Goal: Communication & Community: Answer question/provide support

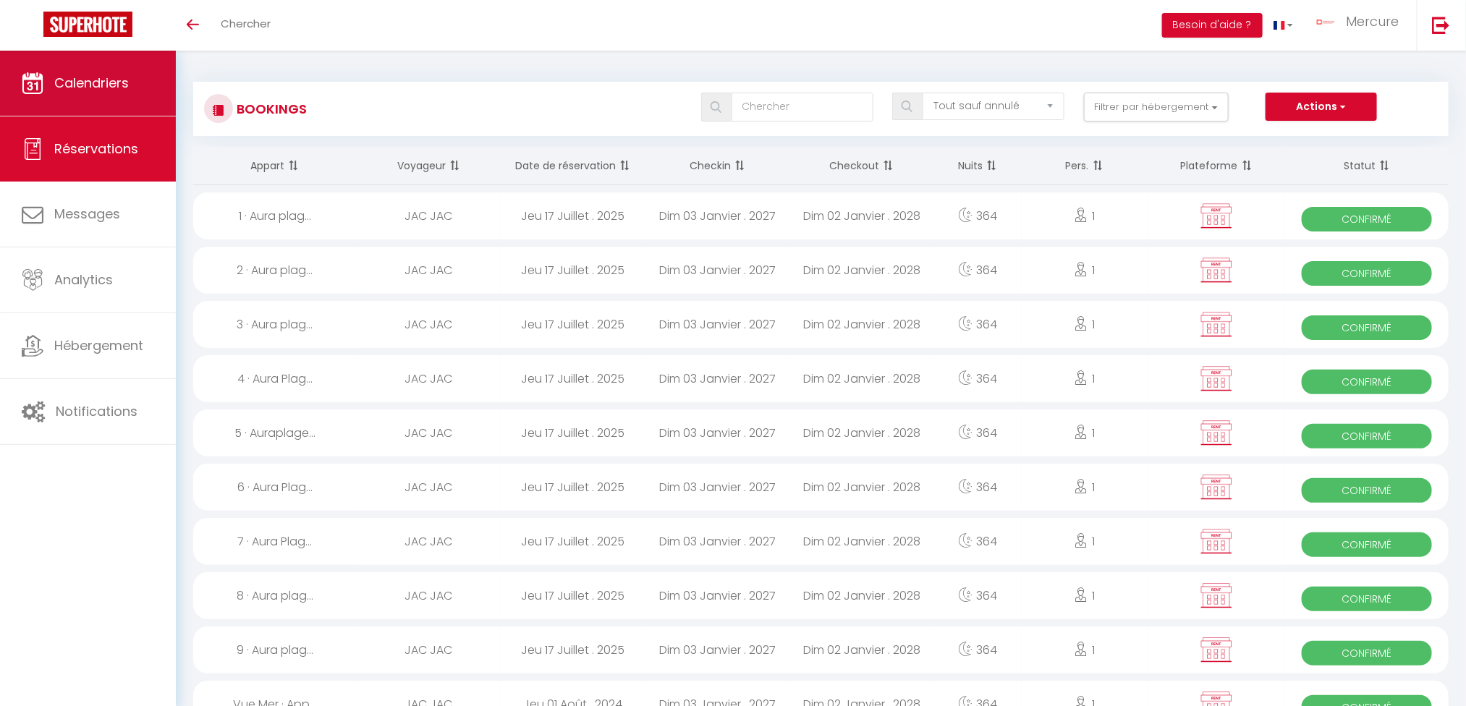
click at [85, 74] on span "Calendriers" at bounding box center [91, 83] width 75 height 18
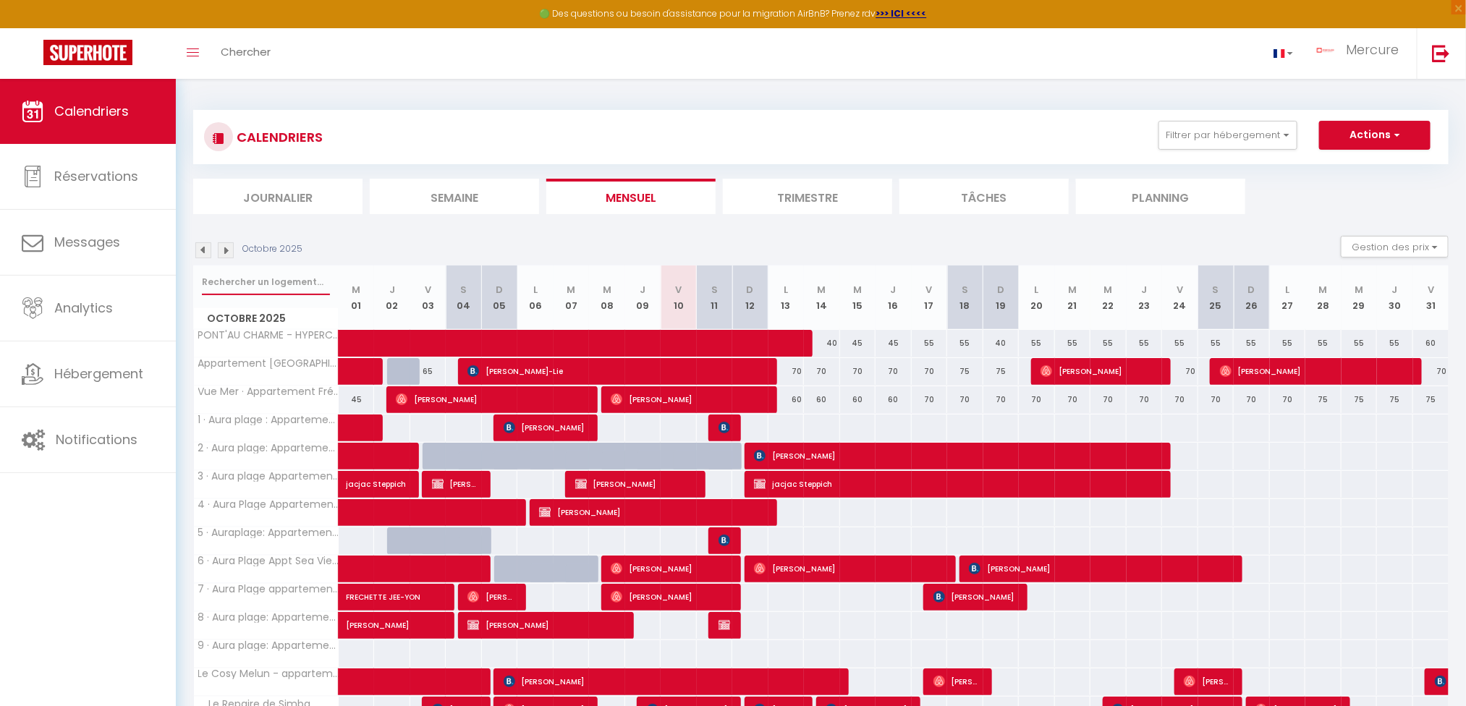
click at [291, 276] on input "text" at bounding box center [266, 282] width 128 height 26
type input "boulaye"
select select
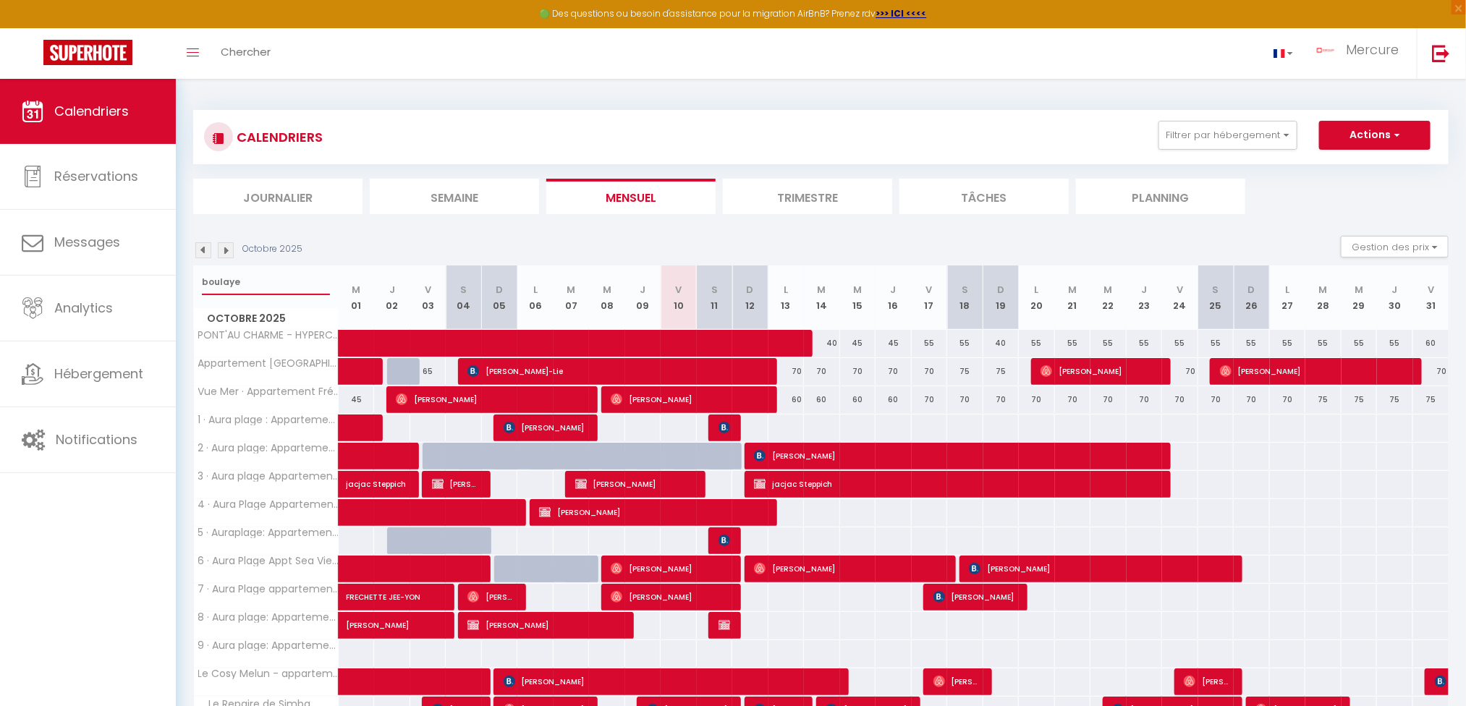
select select
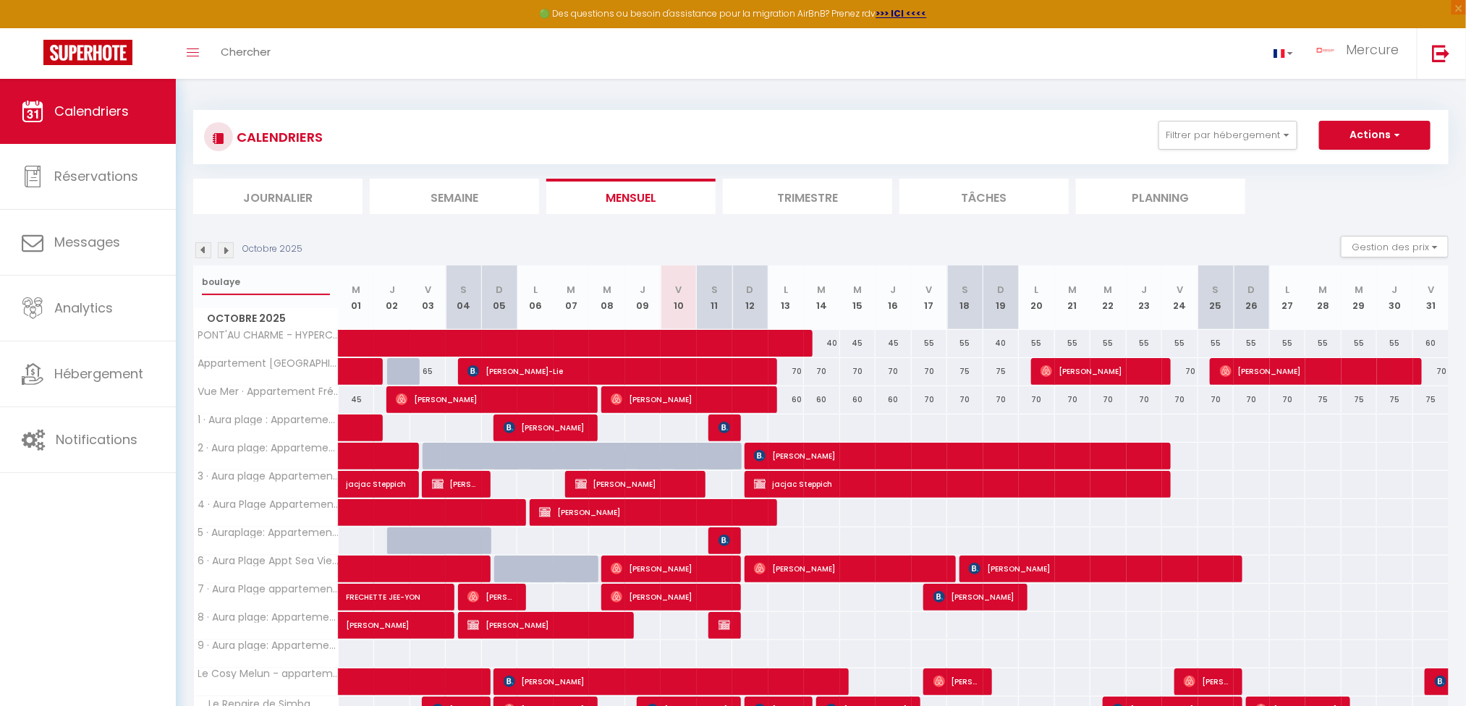
select select
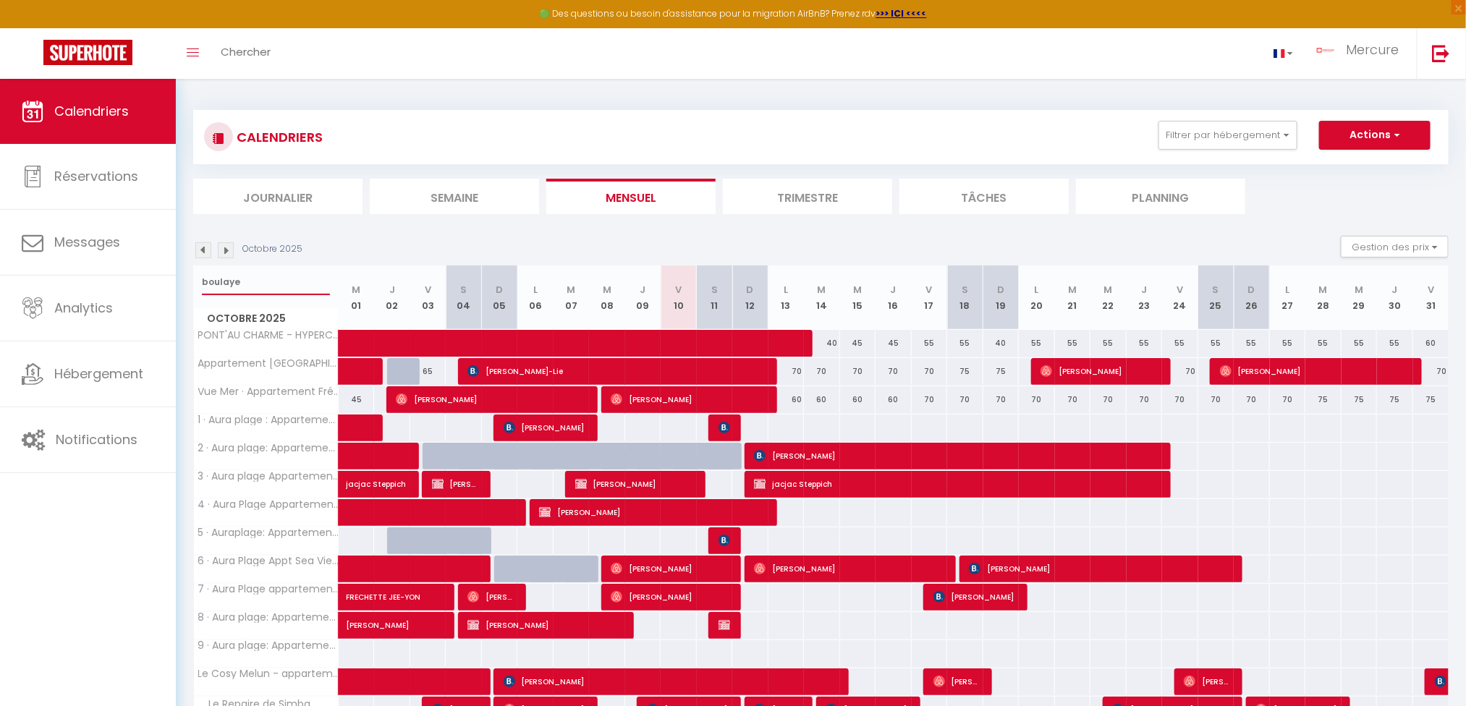
select select
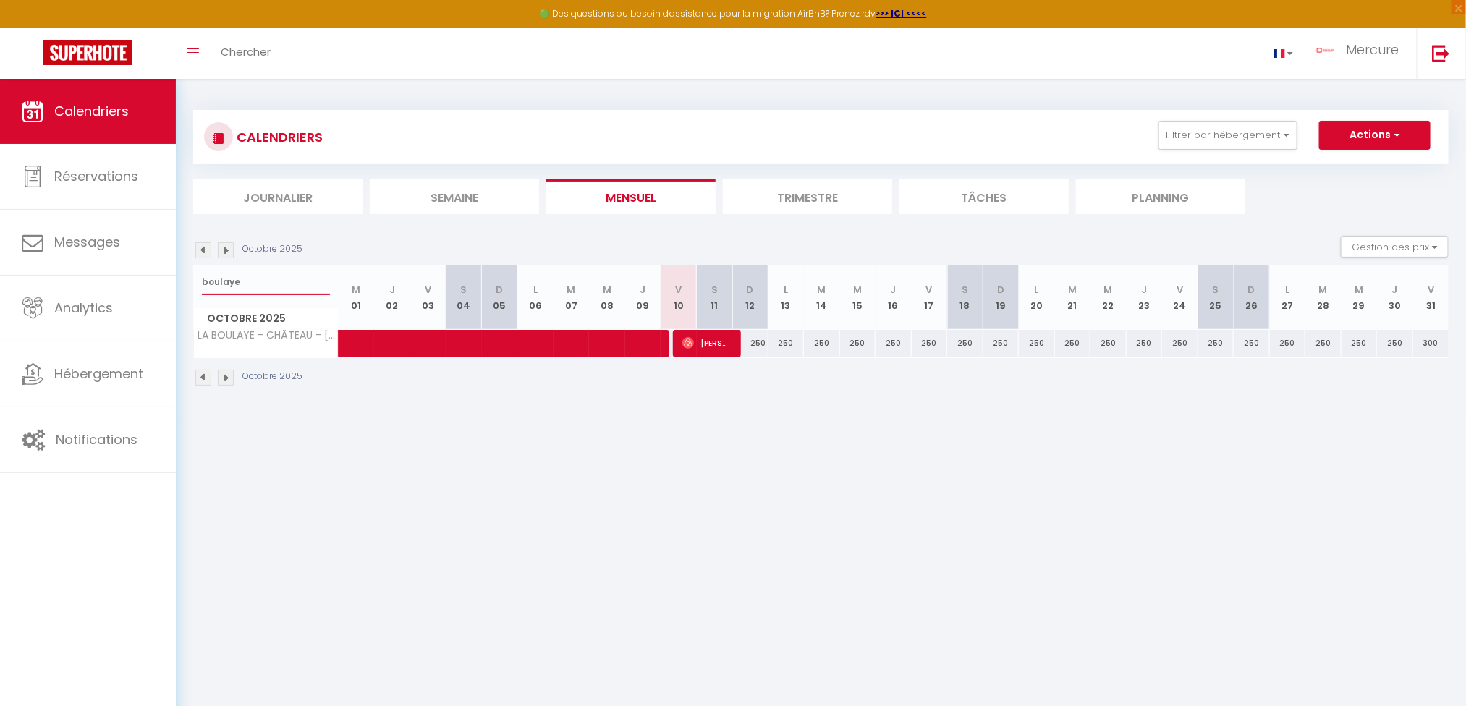
type input "boulaye"
click at [704, 339] on span "Clément Lehoucq" at bounding box center [707, 343] width 48 height 28
select select "OK"
select select "0"
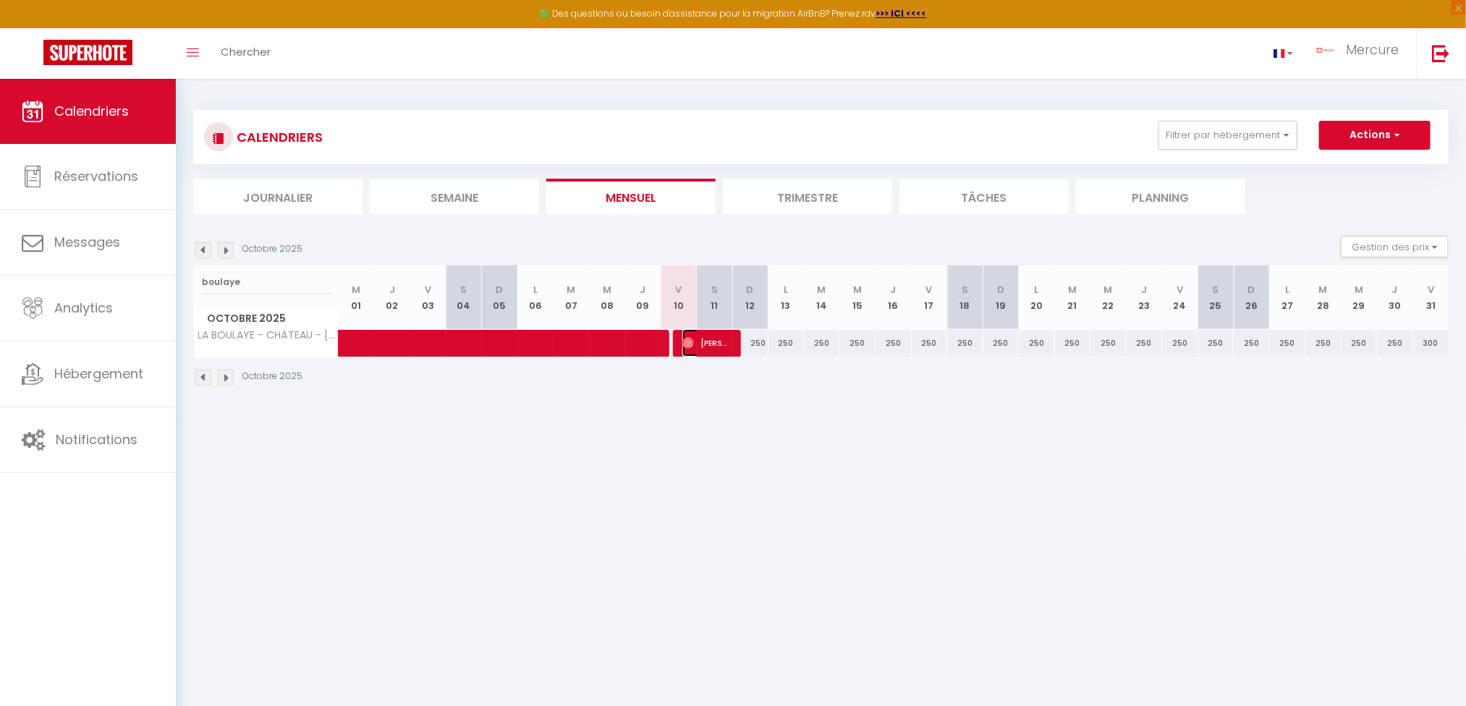
select select "1"
select select
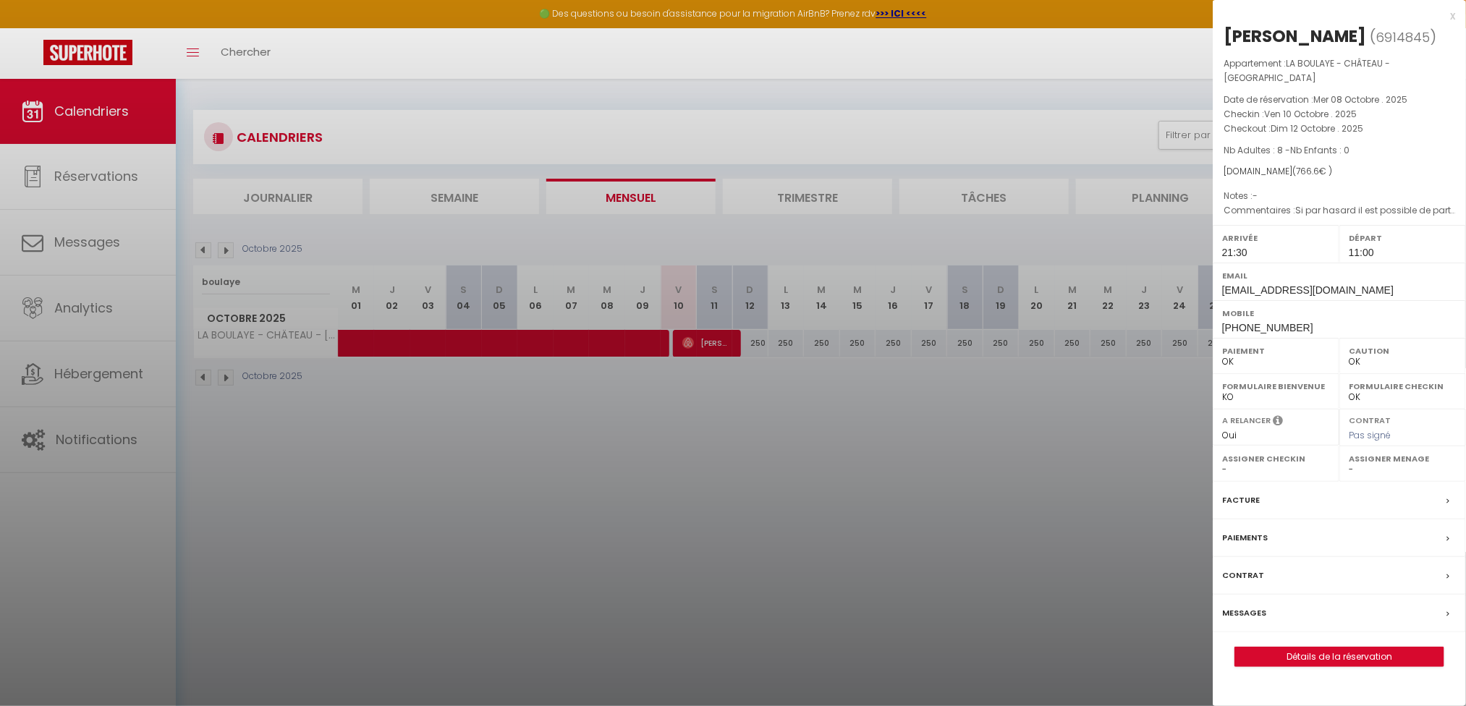
click at [1246, 609] on label "Messages" at bounding box center [1244, 613] width 44 height 15
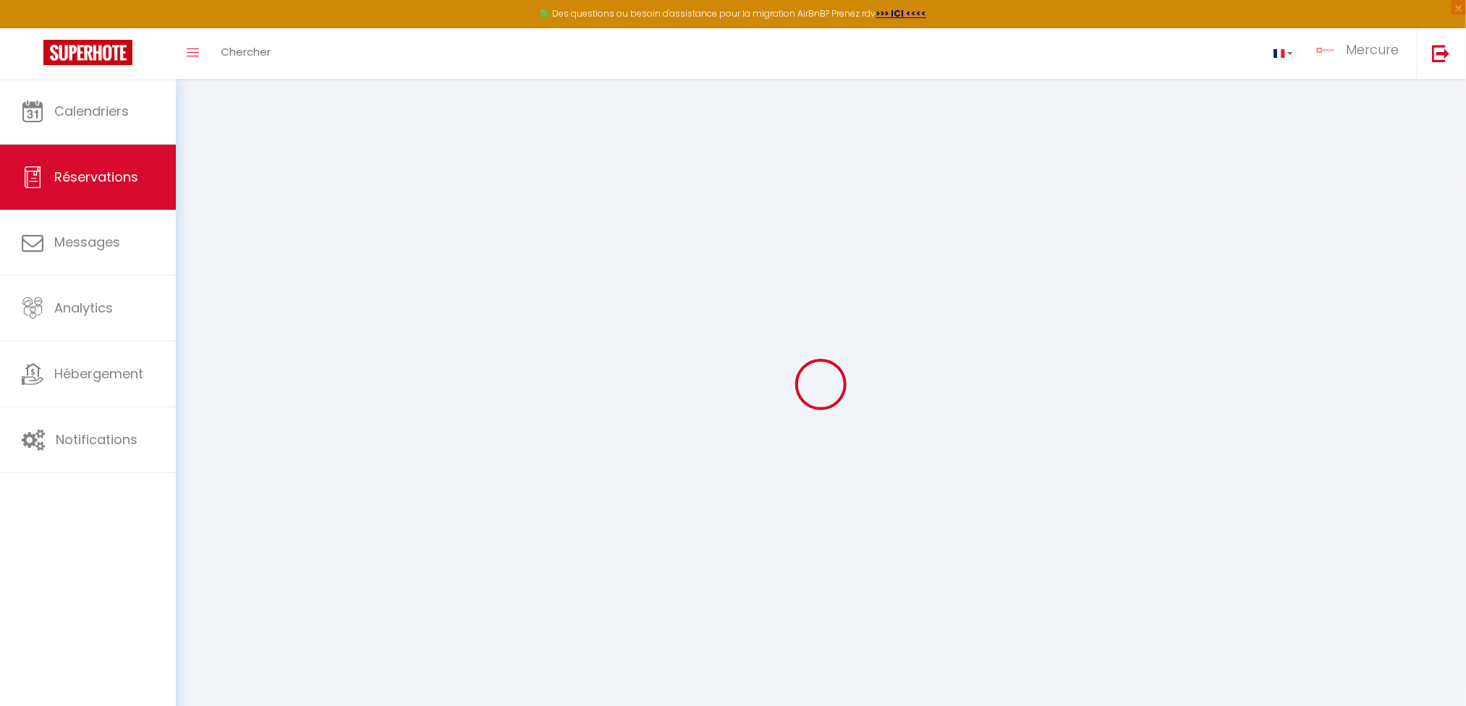
select select
checkbox input "false"
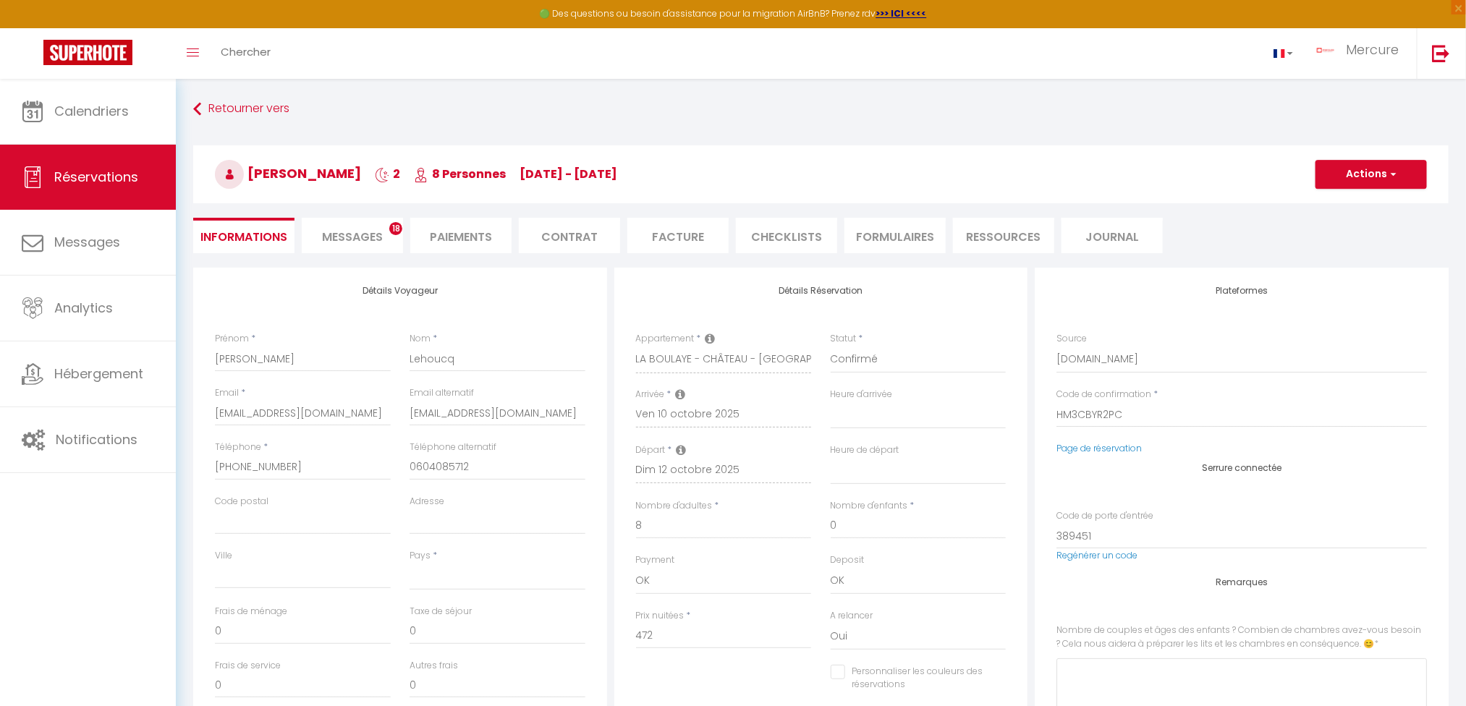
select select
checkbox input "false"
type 🌟1 "Si par hasard il est possible de partir en début d’après midi ça serait parfait"
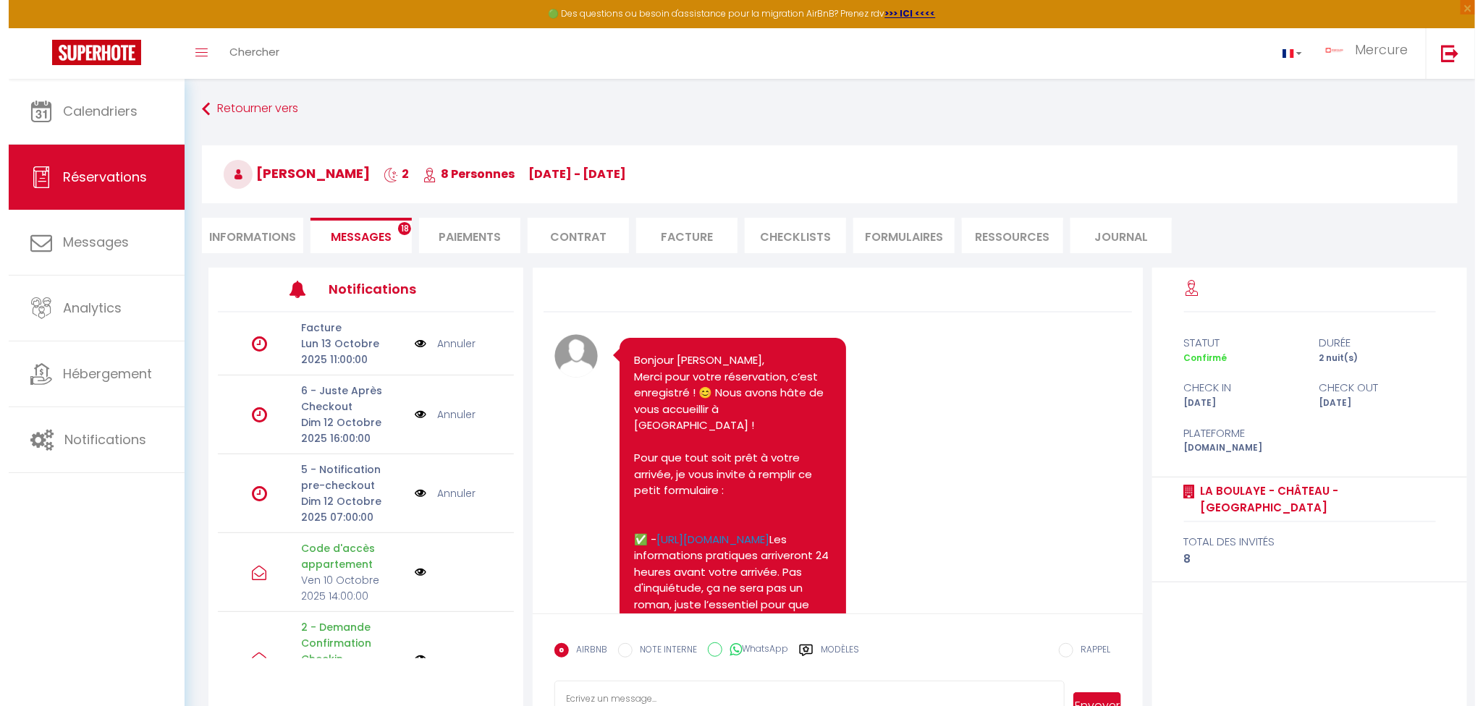
scroll to position [3211, 0]
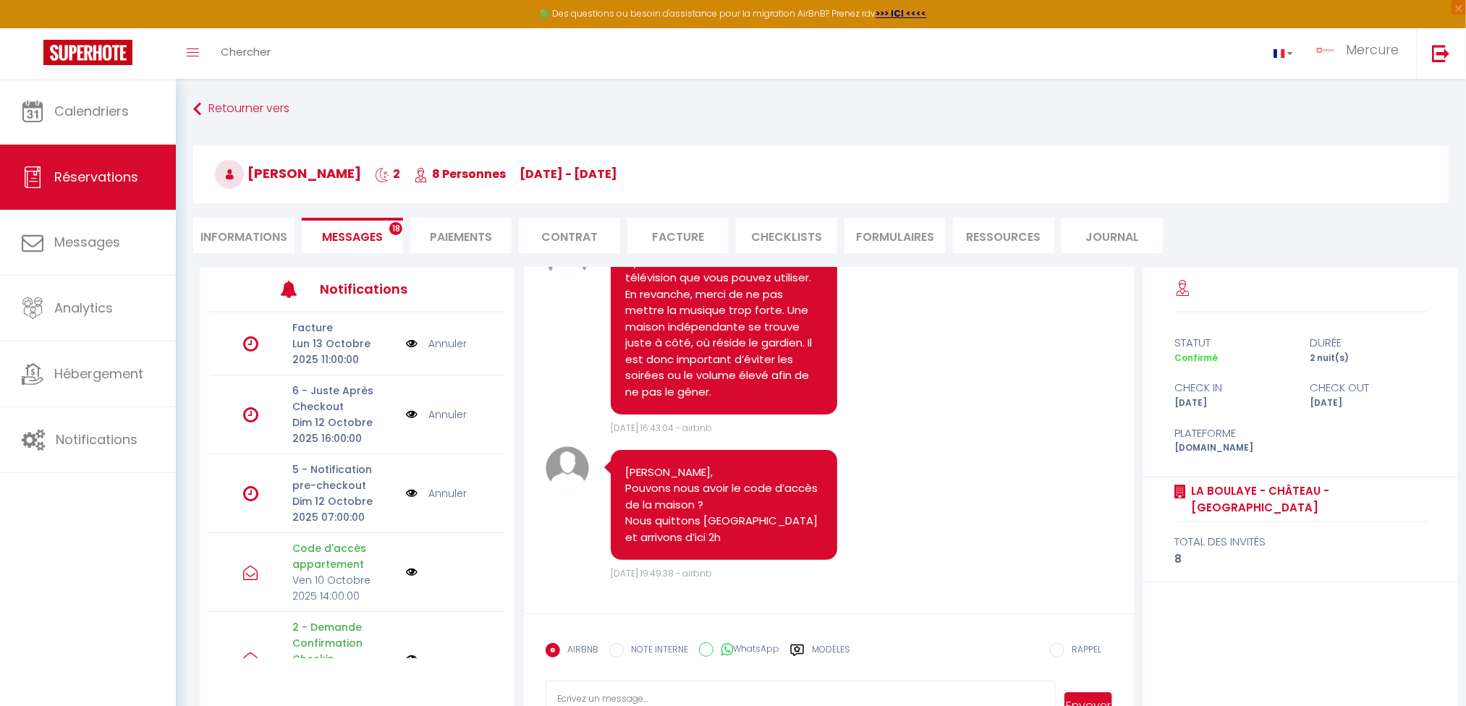
click at [406, 570] on img at bounding box center [412, 573] width 12 height 12
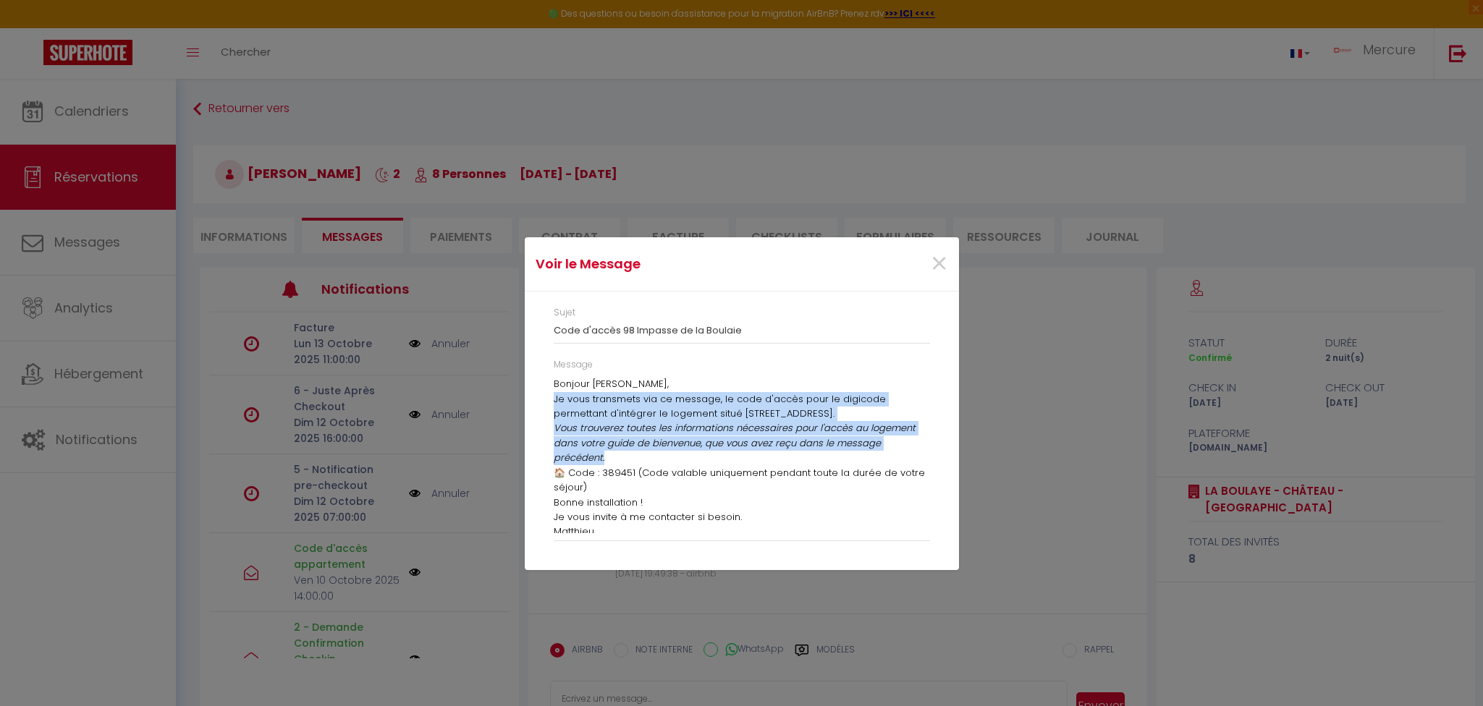
scroll to position [20, 0]
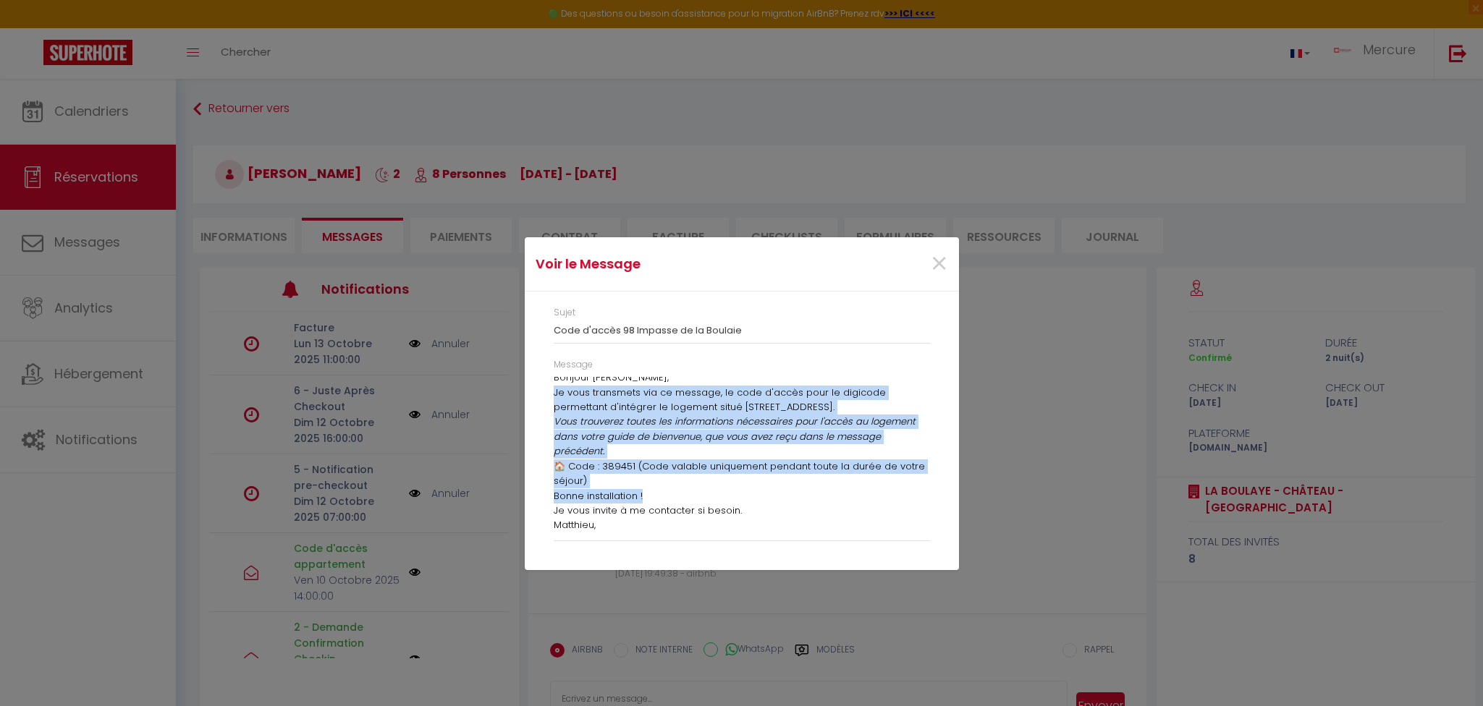
drag, startPoint x: 550, startPoint y: 397, endPoint x: 685, endPoint y: 493, distance: 165.1
click at [685, 493] on div "Message Bonjour Clément, Je vous transmets via ce message, le code d'accès pour…" at bounding box center [741, 457] width 395 height 198
copy div "Je vous transmets via ce message, le code d'accès pour le digicode permettant d…"
